Goal: Find specific page/section: Find specific page/section

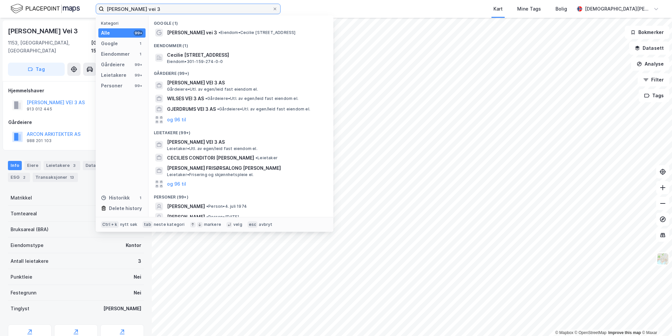
drag, startPoint x: 172, startPoint y: 5, endPoint x: 44, endPoint y: 4, distance: 128.1
click at [44, 4] on div "[PERSON_NAME] vei 3 Kategori Alle 99+ Google 1 Eiendommer 1 Gårdeiere 99+ Leiet…" at bounding box center [336, 9] width 672 height 18
paste input "Løenveien"
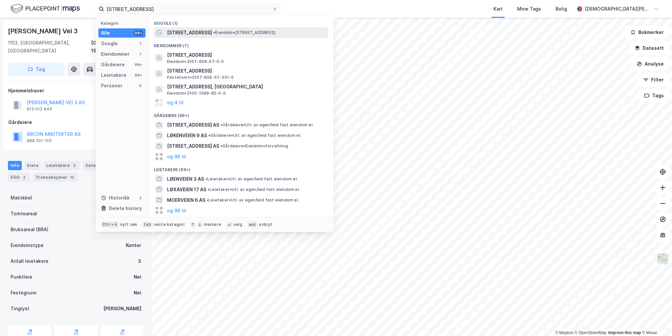
click at [213, 32] on span "•" at bounding box center [214, 32] width 2 height 5
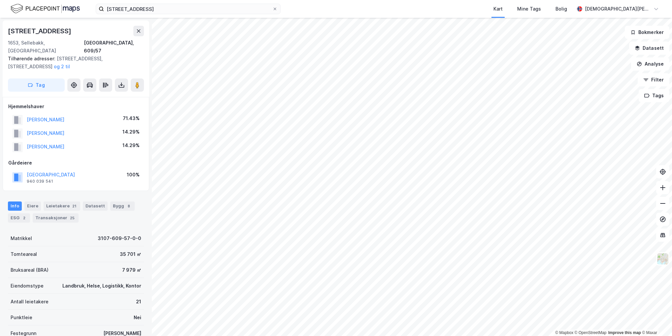
scroll to position [8, 0]
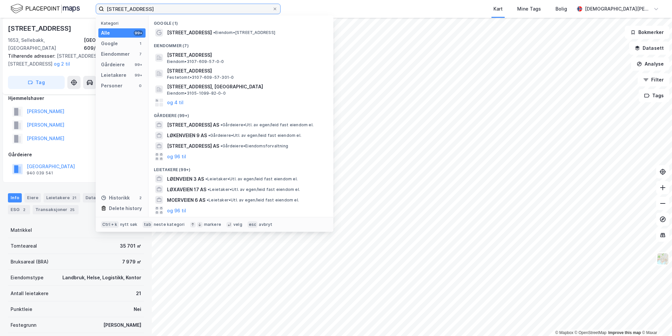
drag, startPoint x: 144, startPoint y: 8, endPoint x: 78, endPoint y: 2, distance: 67.0
click at [70, 3] on div "Løenveien 3 Kategori Alle 99+ Google 1 Eiendommer 7 Gårdeiere 99+ Leietakere 99…" at bounding box center [336, 9] width 672 height 18
paste input "[STREET_ADDRESS]"
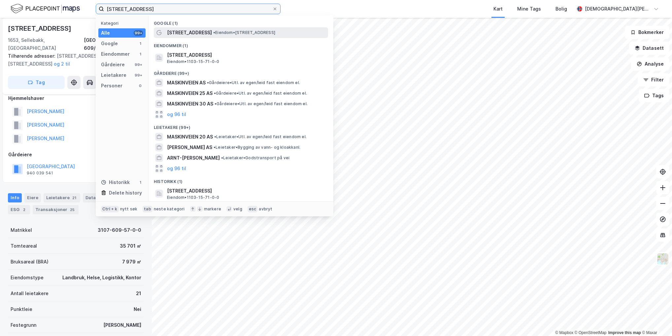
type input "[STREET_ADDRESS]"
click at [235, 33] on span "• Eiendom • [STREET_ADDRESS]" at bounding box center [244, 32] width 62 height 5
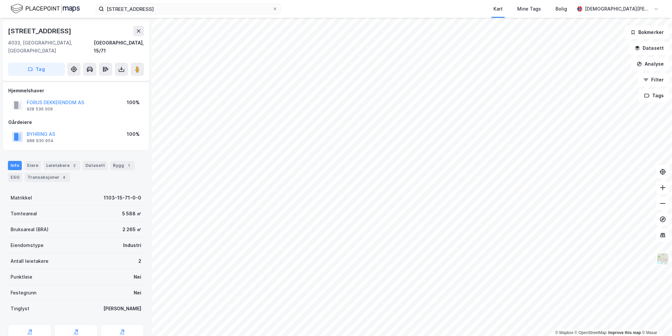
scroll to position [8, 0]
